Goal: Information Seeking & Learning: Learn about a topic

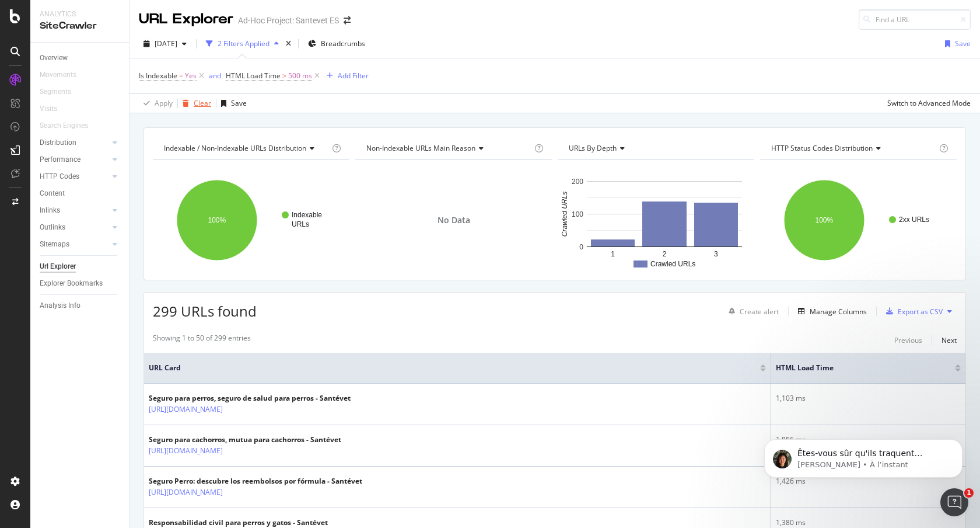
click at [201, 104] on div "Clear" at bounding box center [203, 103] width 18 height 10
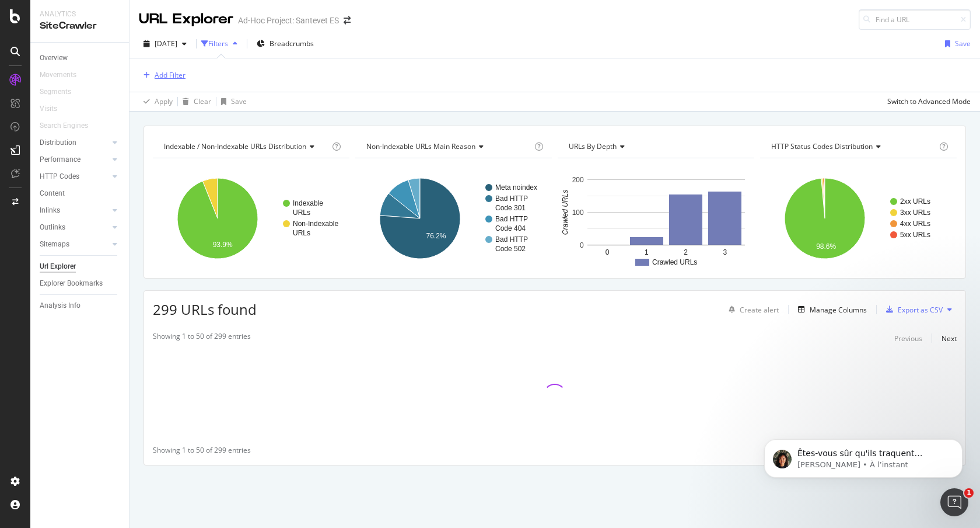
click at [169, 76] on div "Add Filter" at bounding box center [170, 75] width 31 height 10
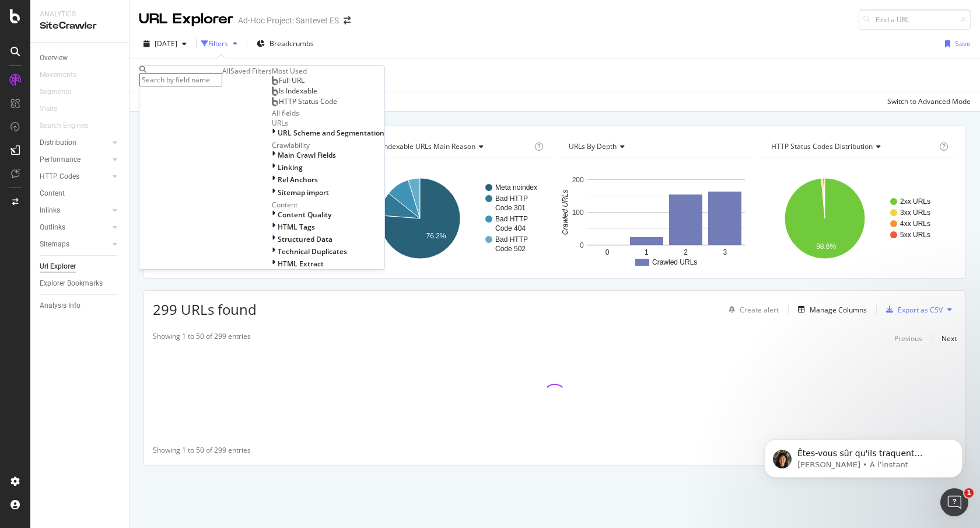
click at [176, 79] on input "text" at bounding box center [180, 79] width 83 height 13
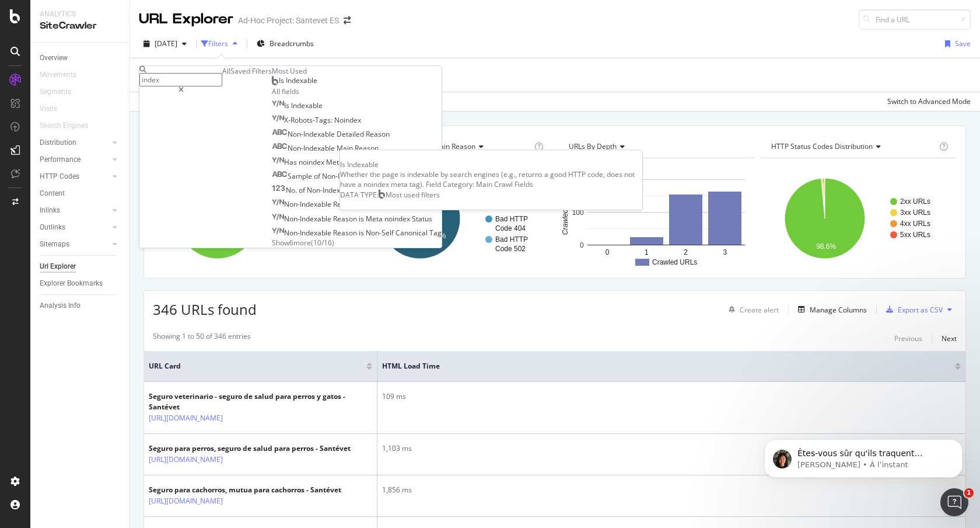
type input "index"
click at [279, 85] on span "Is Indexable" at bounding box center [298, 80] width 39 height 10
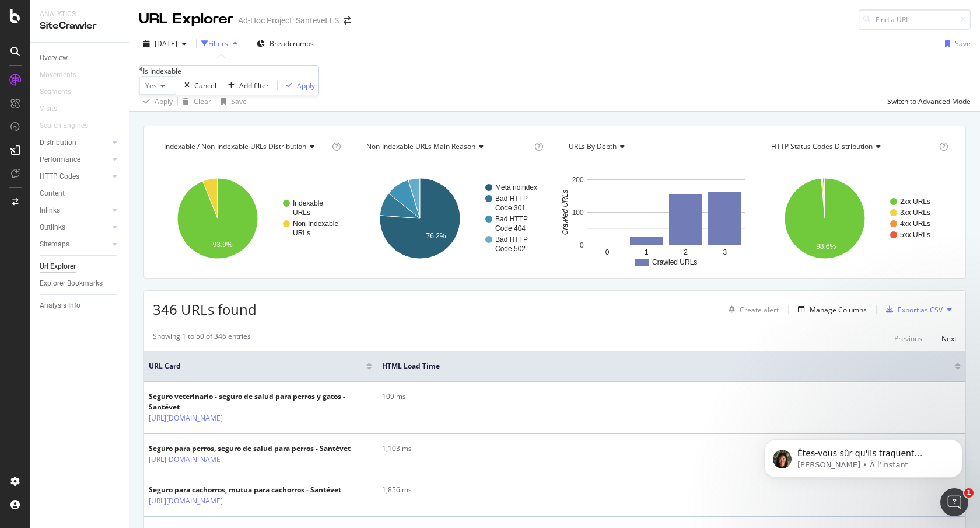
click at [281, 89] on div "button" at bounding box center [289, 85] width 16 height 7
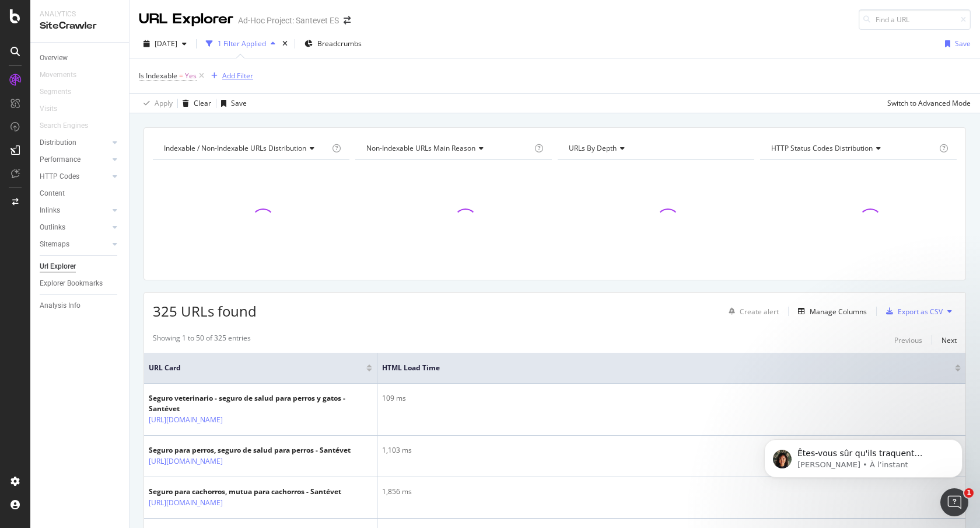
click at [237, 72] on div "Add Filter" at bounding box center [237, 76] width 31 height 10
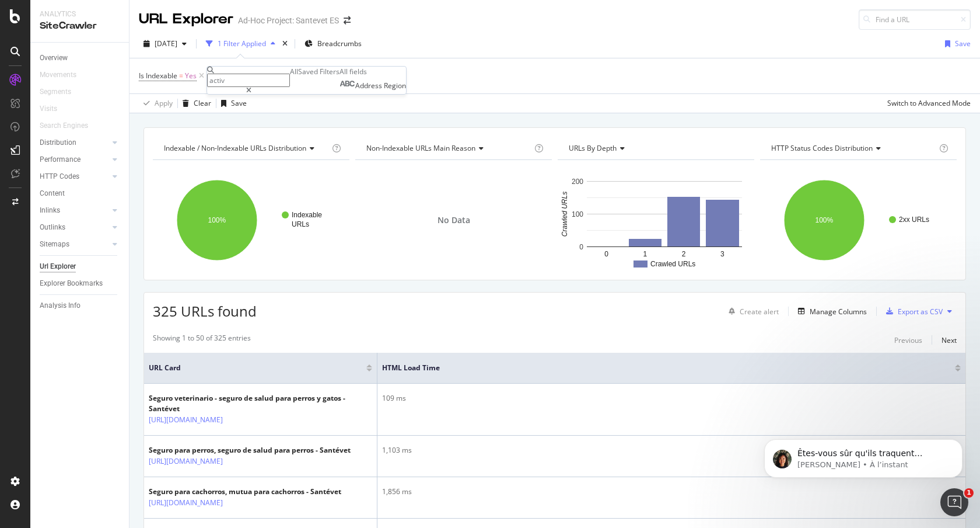
click at [232, 78] on input "activ" at bounding box center [248, 80] width 83 height 13
type input "a"
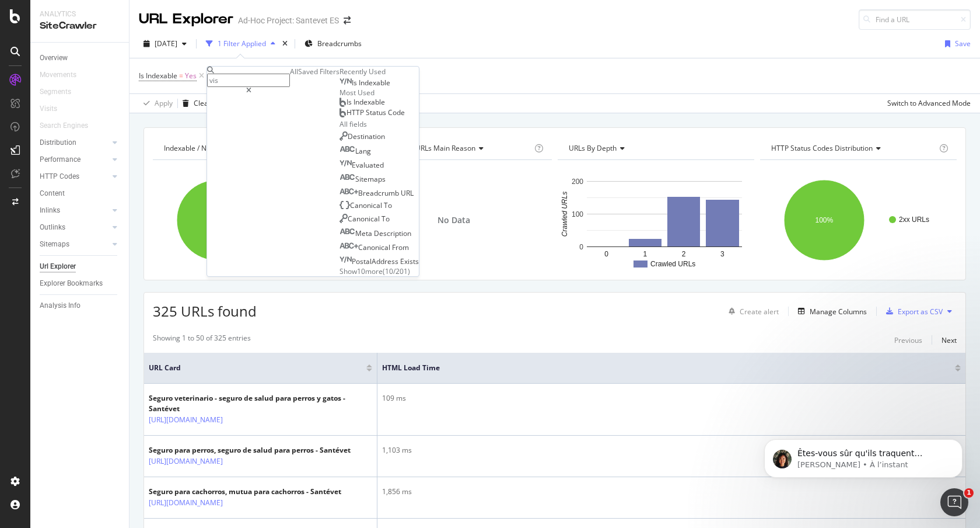
type input "visi"
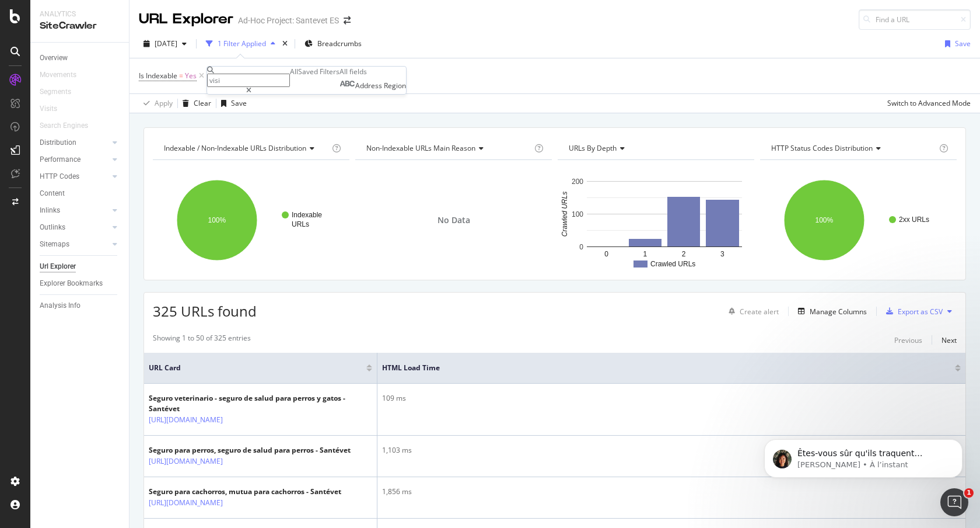
click at [243, 78] on input "visi" at bounding box center [248, 80] width 83 height 13
click at [462, 58] on div "Is Indexable = Yes Add Filter" at bounding box center [555, 75] width 832 height 35
